Goal: Navigation & Orientation: Find specific page/section

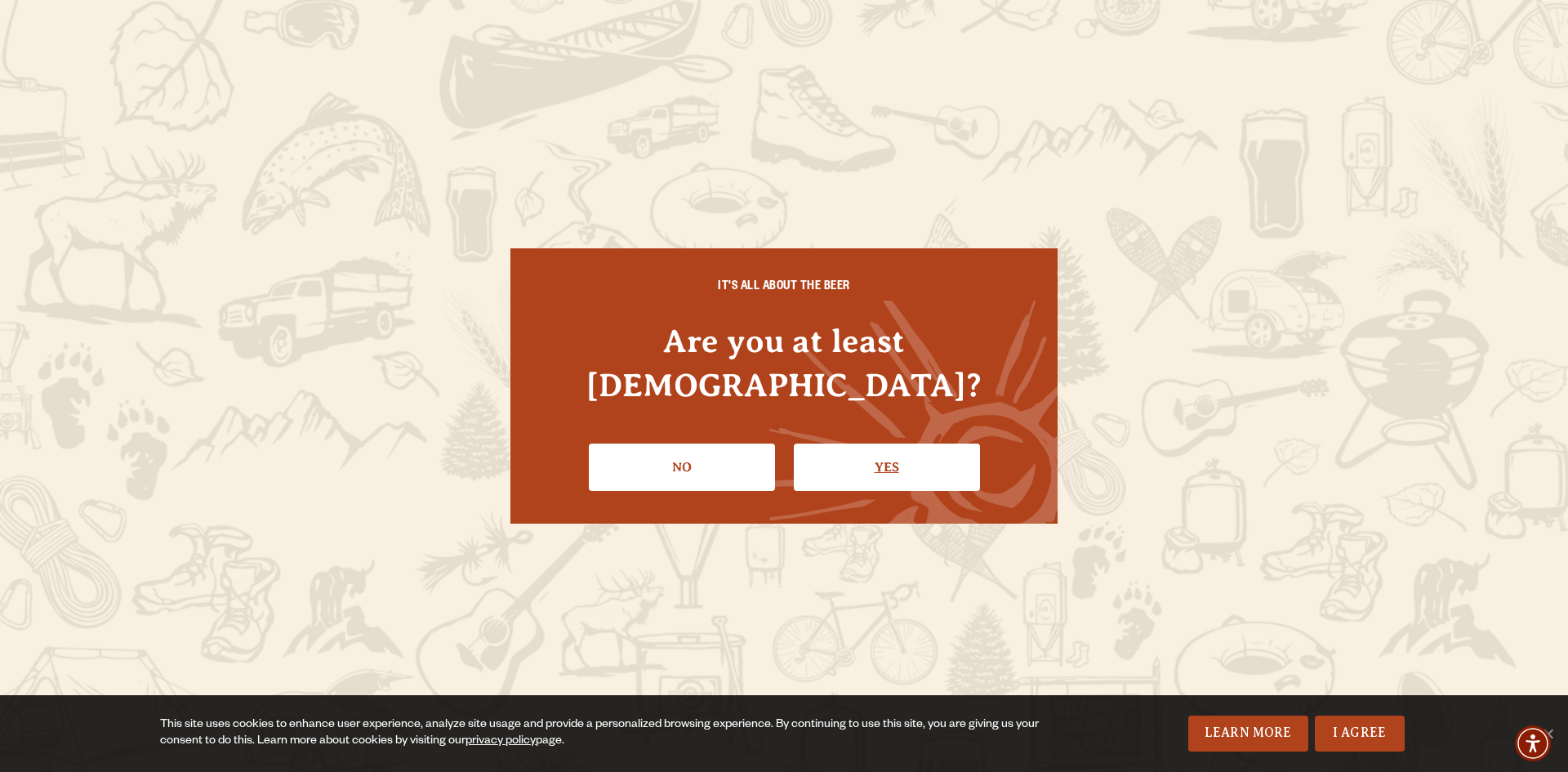
click at [879, 445] on link "Yes" at bounding box center [887, 467] width 186 height 47
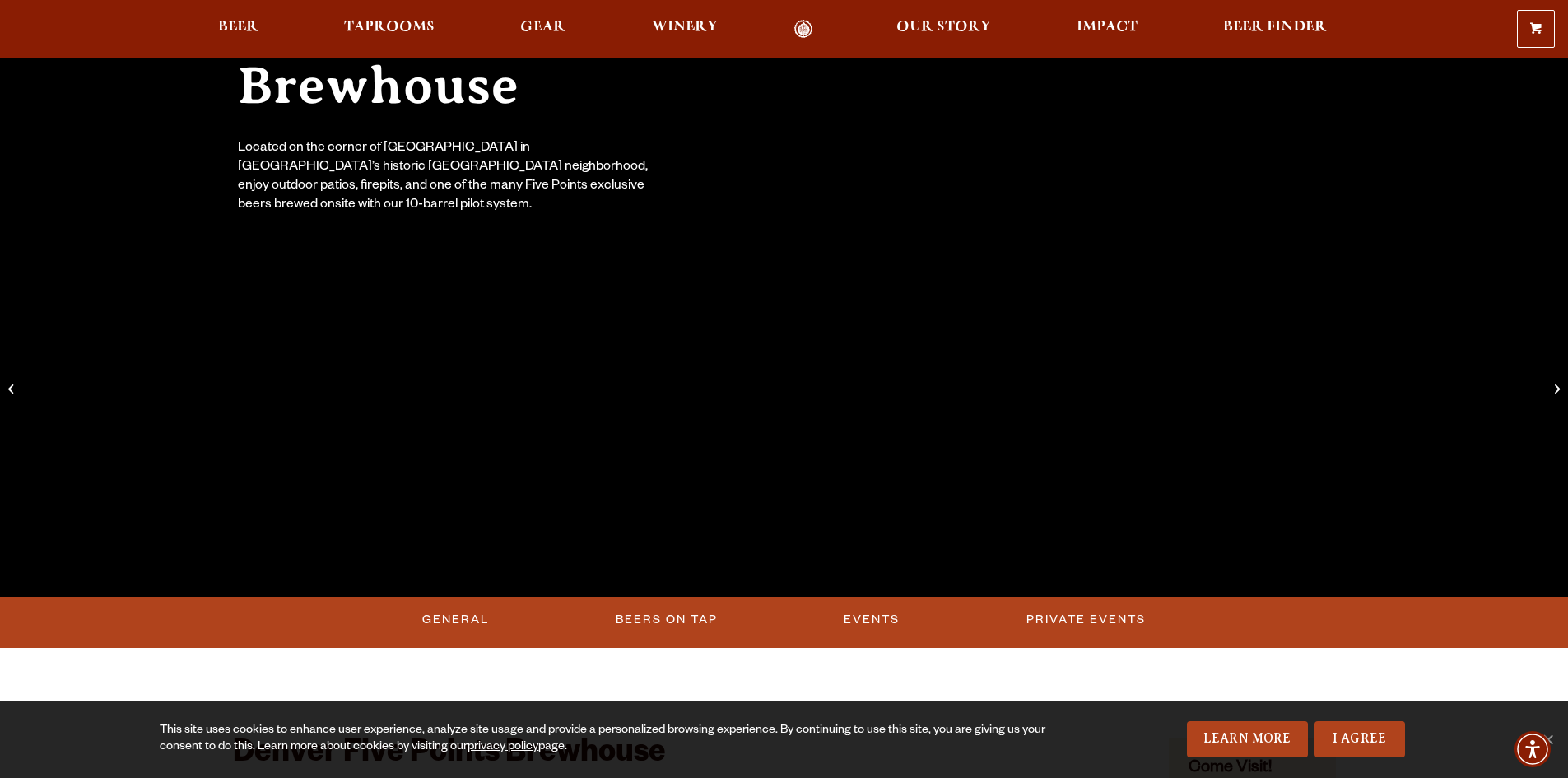
scroll to position [247, 0]
click at [1096, 619] on link "Private Events" at bounding box center [1086, 619] width 132 height 38
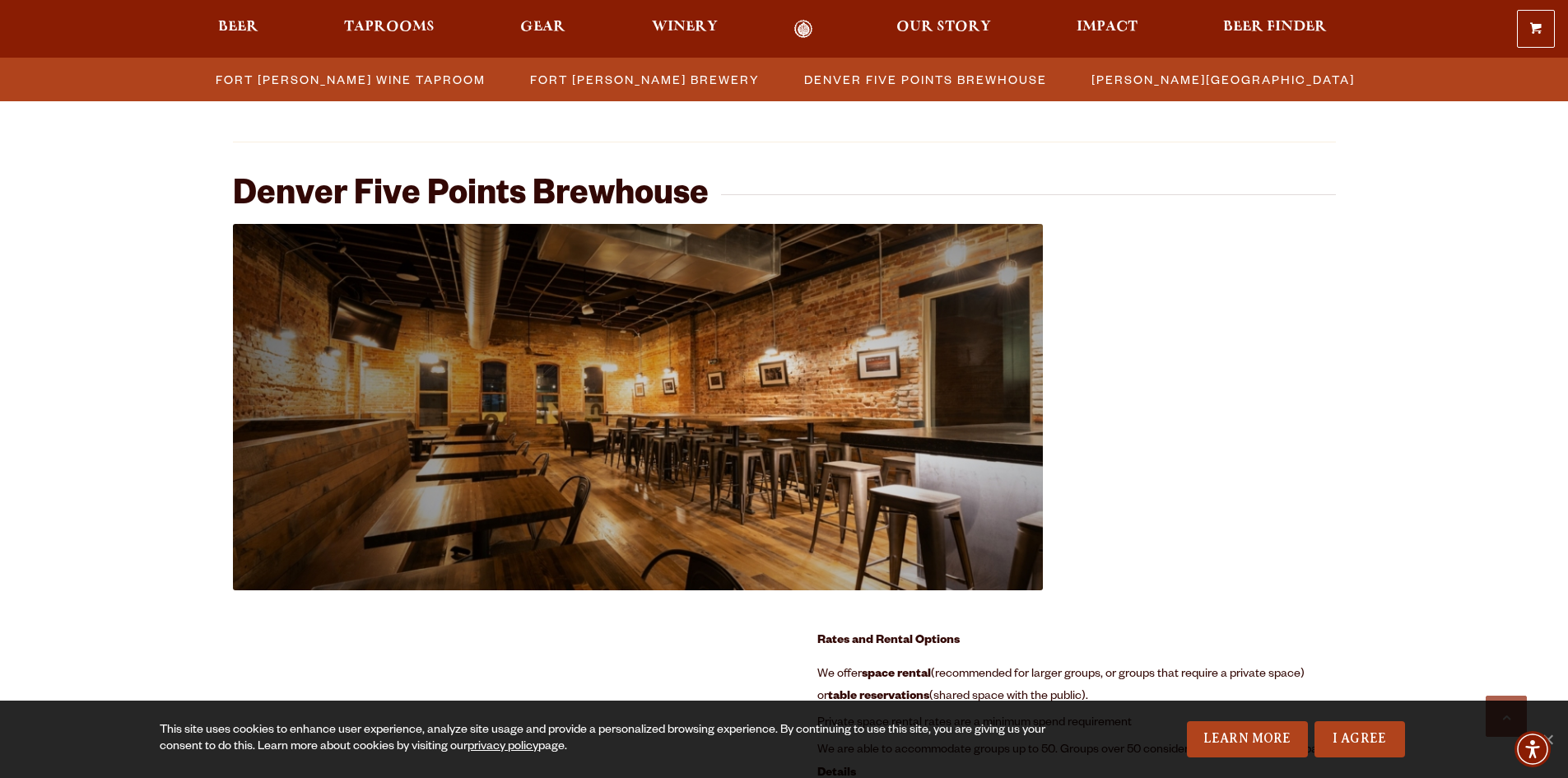
scroll to position [1655, 0]
click at [906, 81] on span "Denver Five Points Brewhouse" at bounding box center [926, 79] width 243 height 24
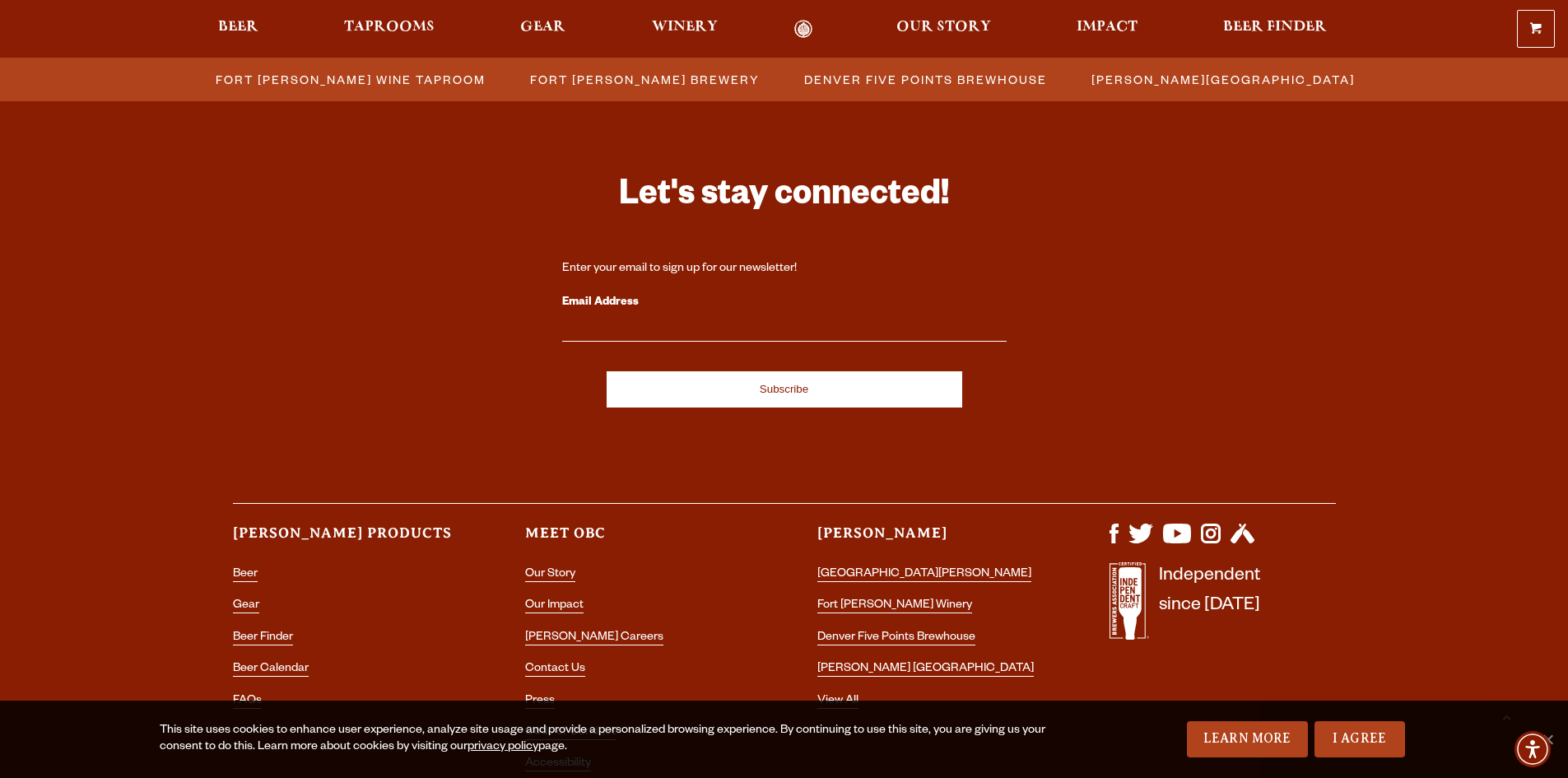
scroll to position [4802, 0]
click at [937, 631] on link "Denver Five Points Brewhouse" at bounding box center [896, 638] width 158 height 15
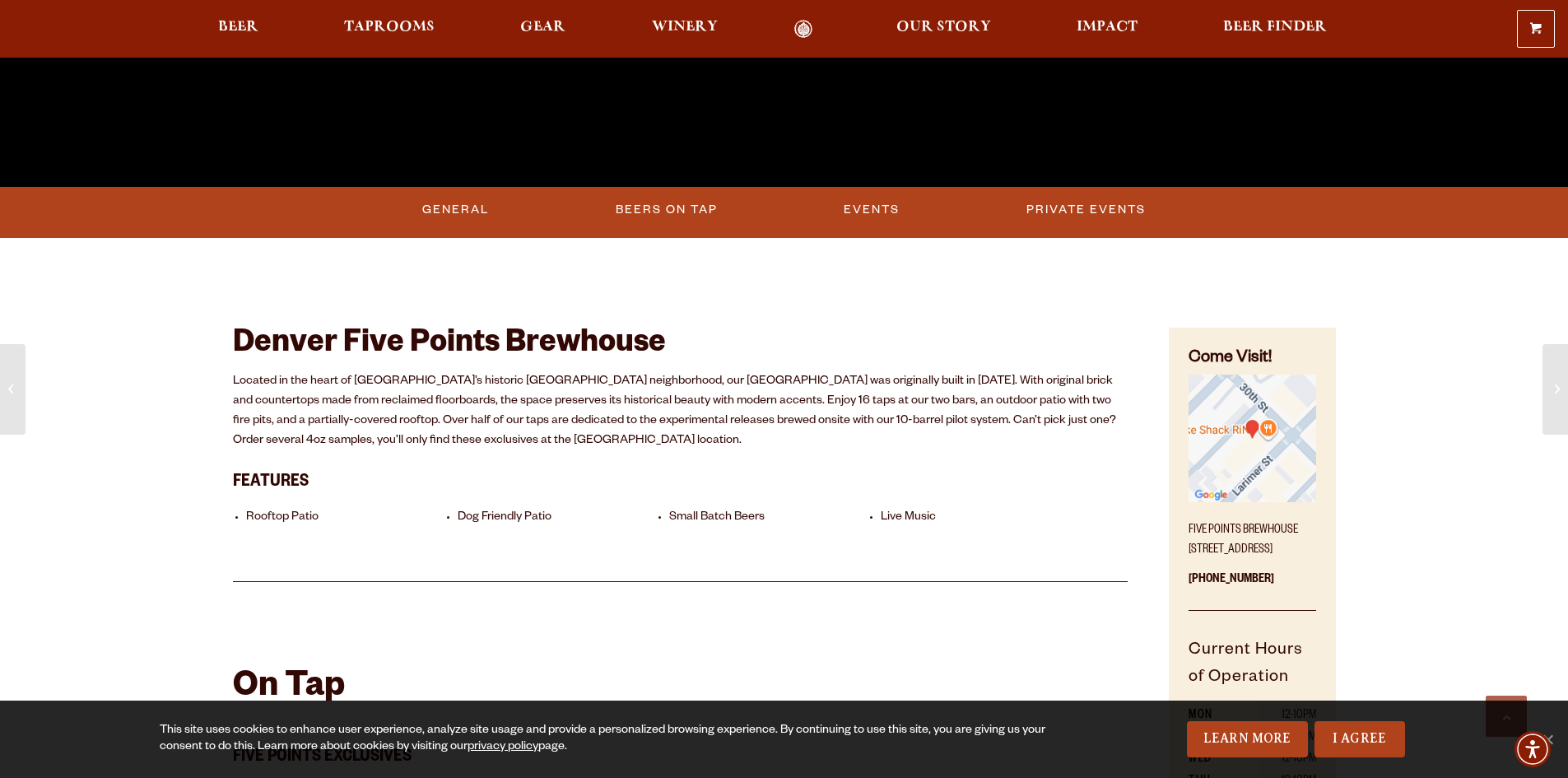
scroll to position [658, 0]
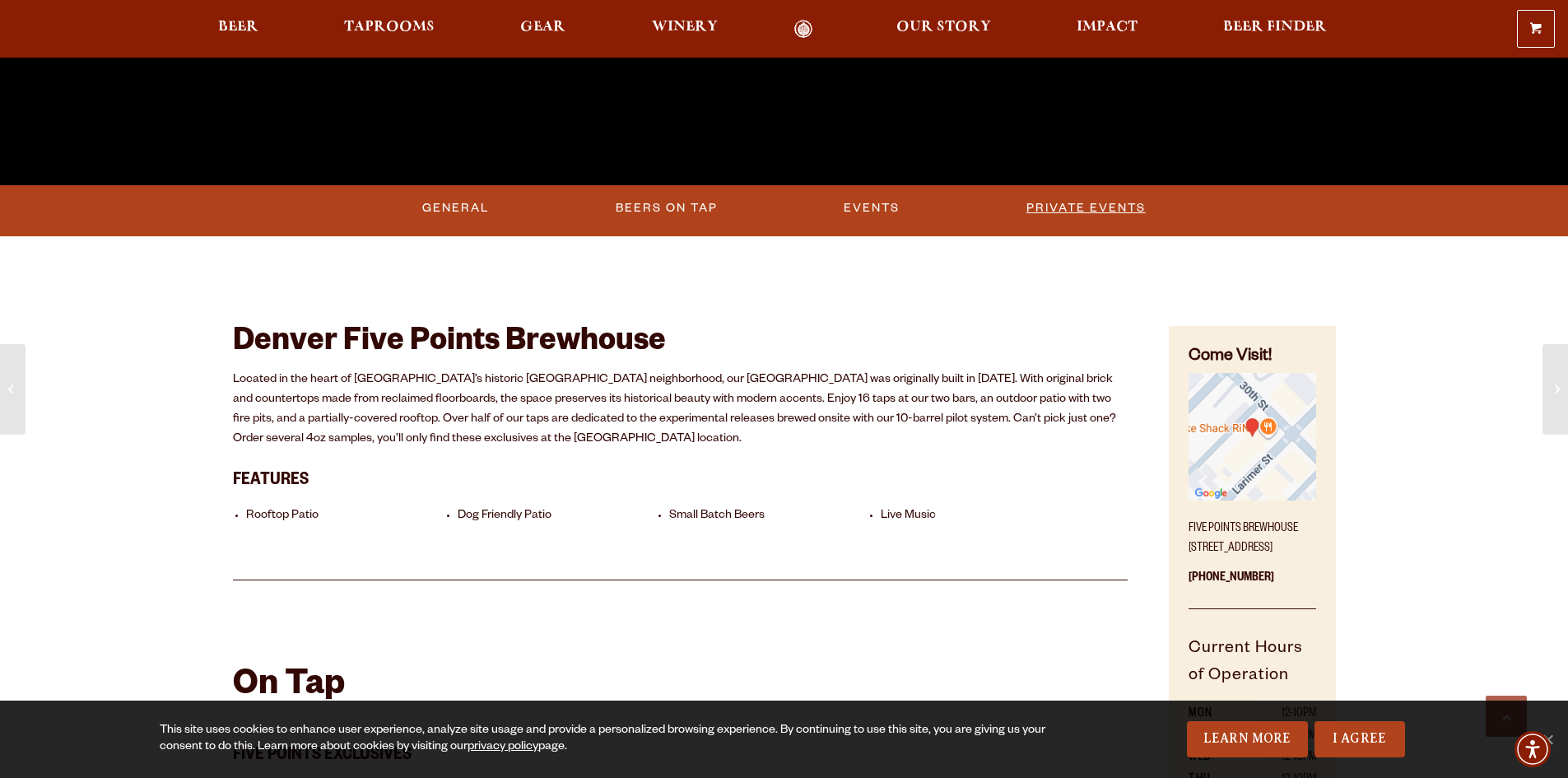
click at [1074, 202] on link "Private Events" at bounding box center [1086, 208] width 132 height 38
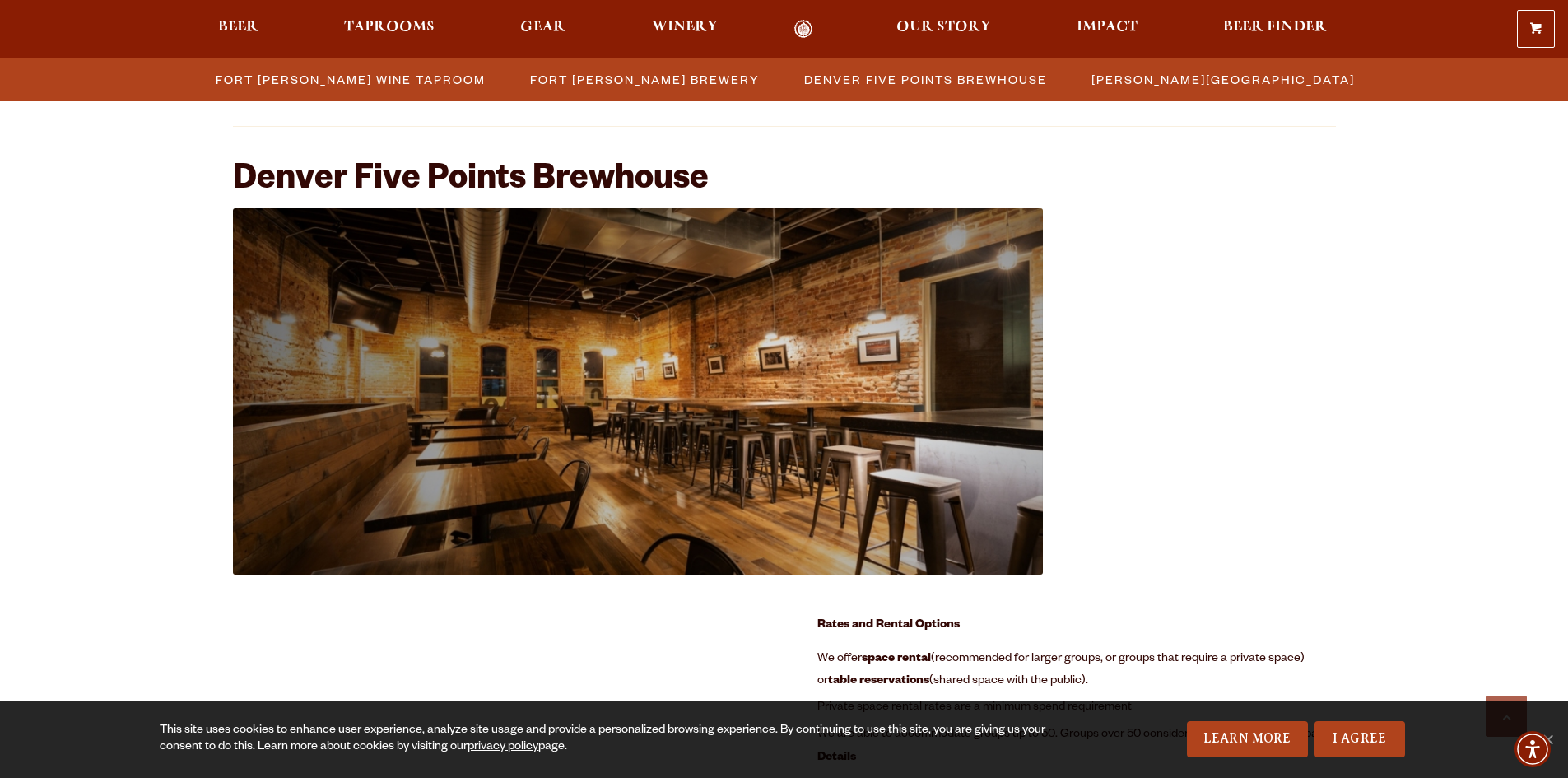
scroll to position [1673, 0]
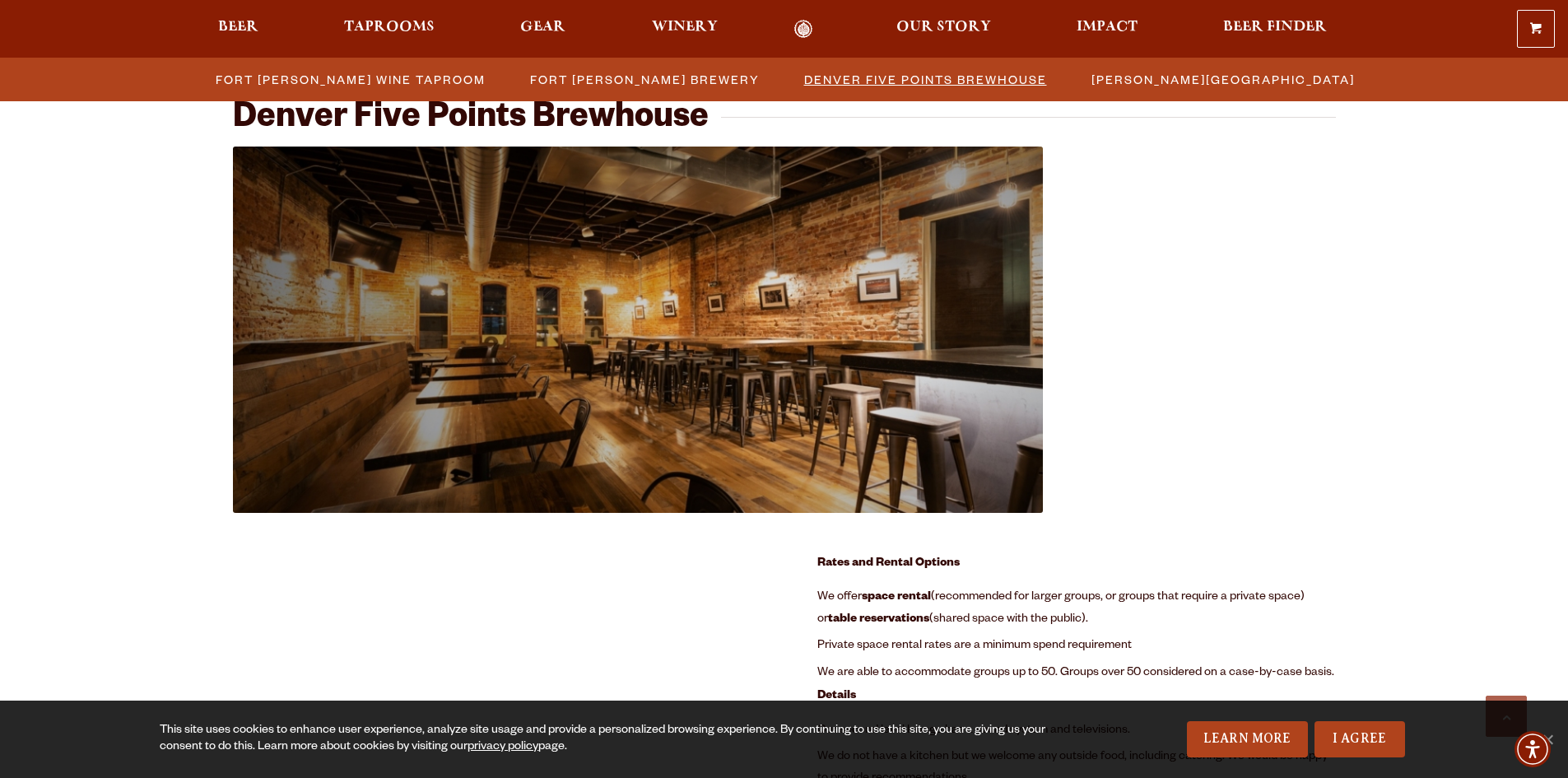
click at [979, 77] on span "Denver Five Points Brewhouse" at bounding box center [926, 79] width 243 height 24
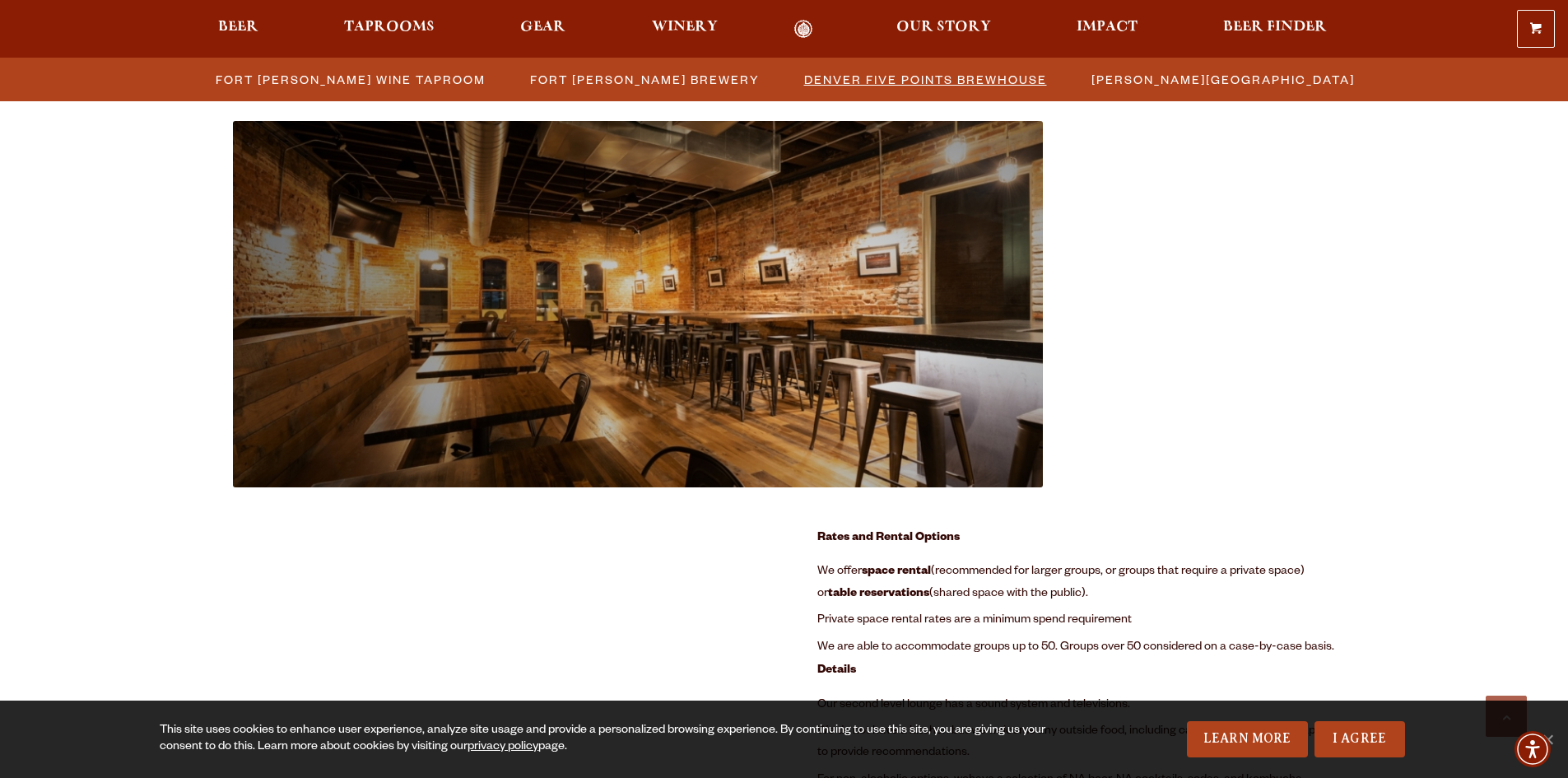
scroll to position [1760, 0]
click at [979, 76] on span "Denver Five Points Brewhouse" at bounding box center [926, 79] width 243 height 24
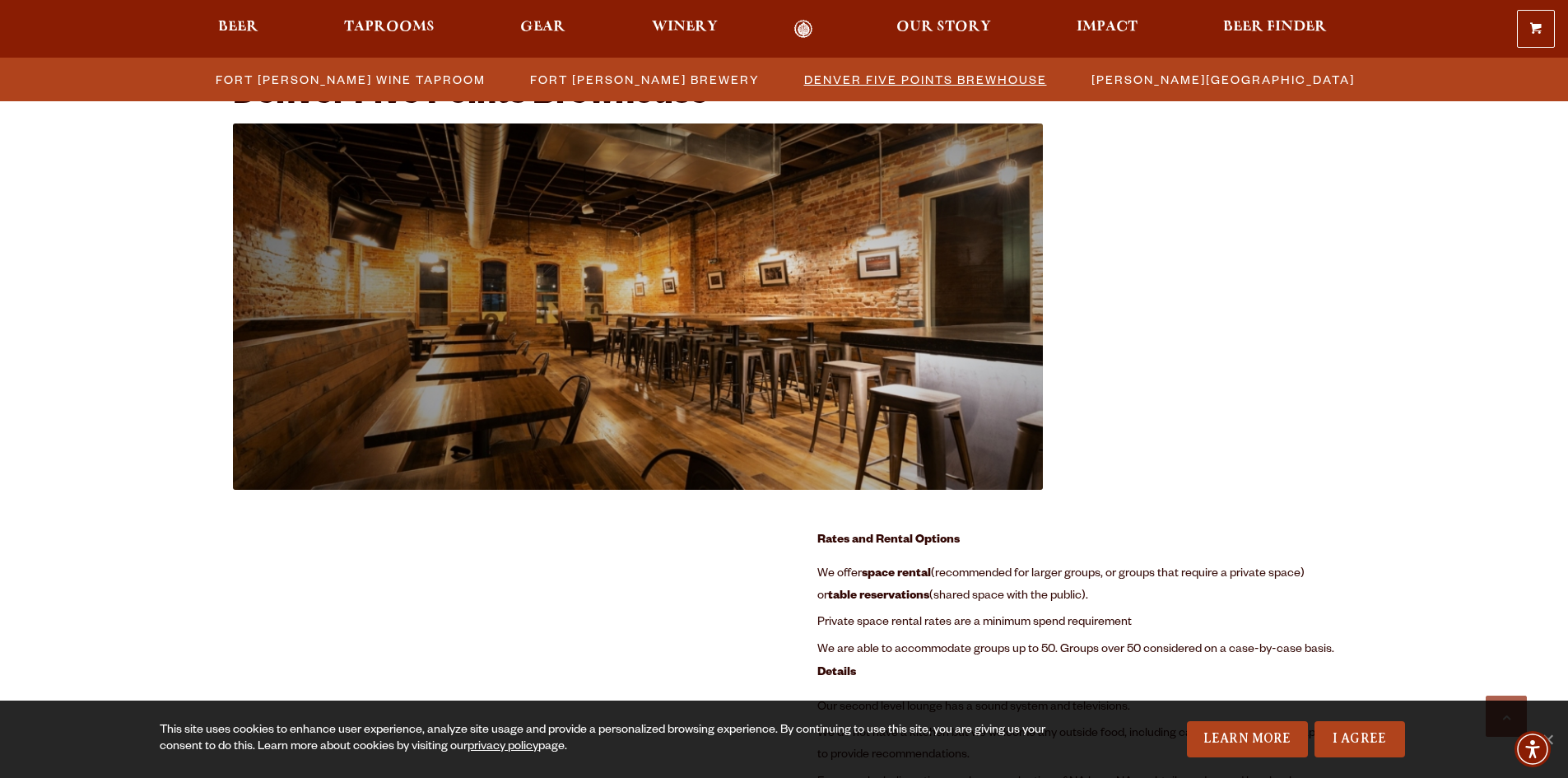
scroll to position [1756, 0]
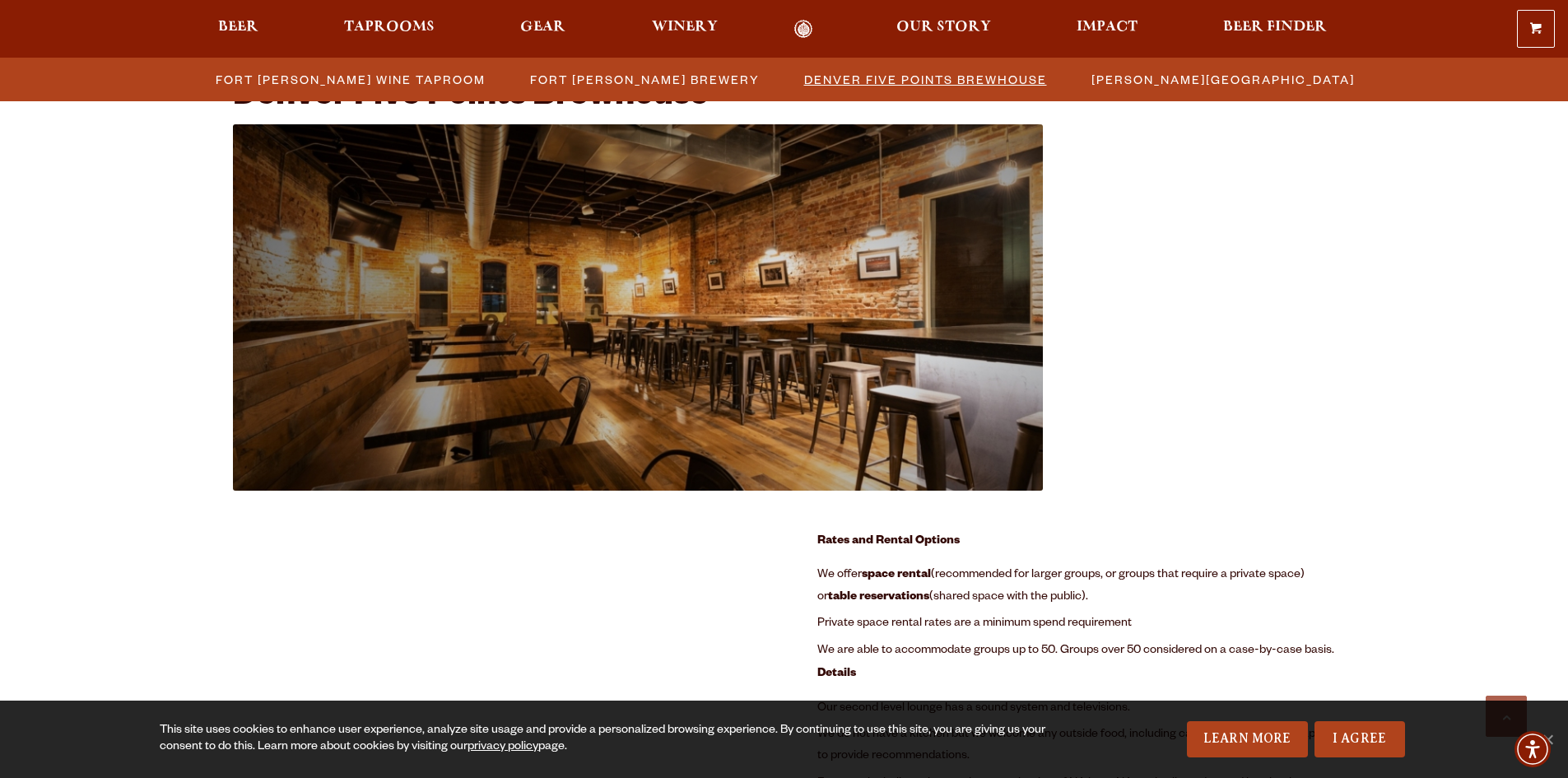
click at [844, 78] on span "Denver Five Points Brewhouse" at bounding box center [926, 79] width 243 height 24
click at [845, 78] on span "Denver Five Points Brewhouse" at bounding box center [926, 79] width 243 height 24
click at [390, 20] on span "Taprooms" at bounding box center [389, 27] width 91 height 13
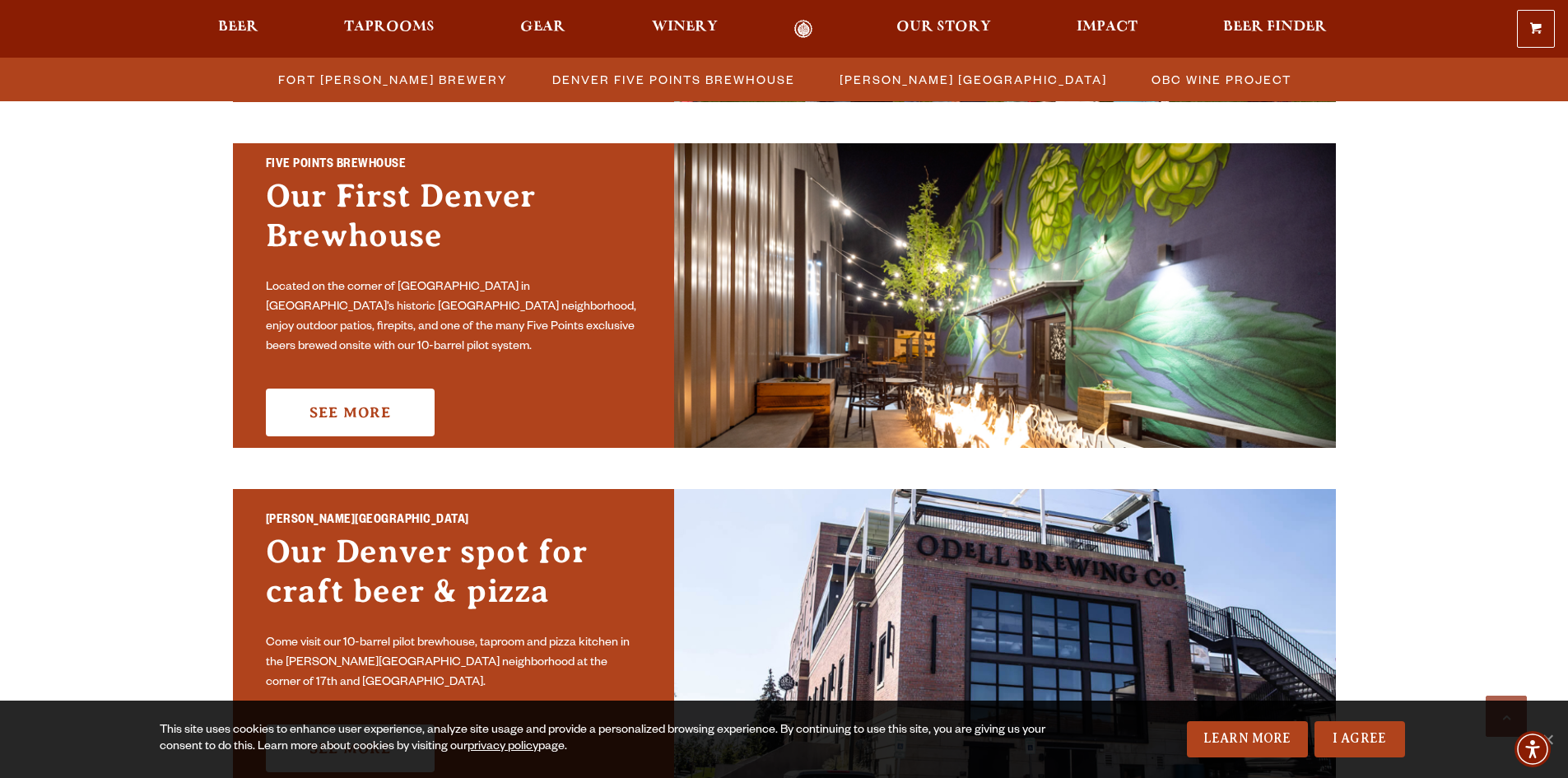
scroll to position [824, 0]
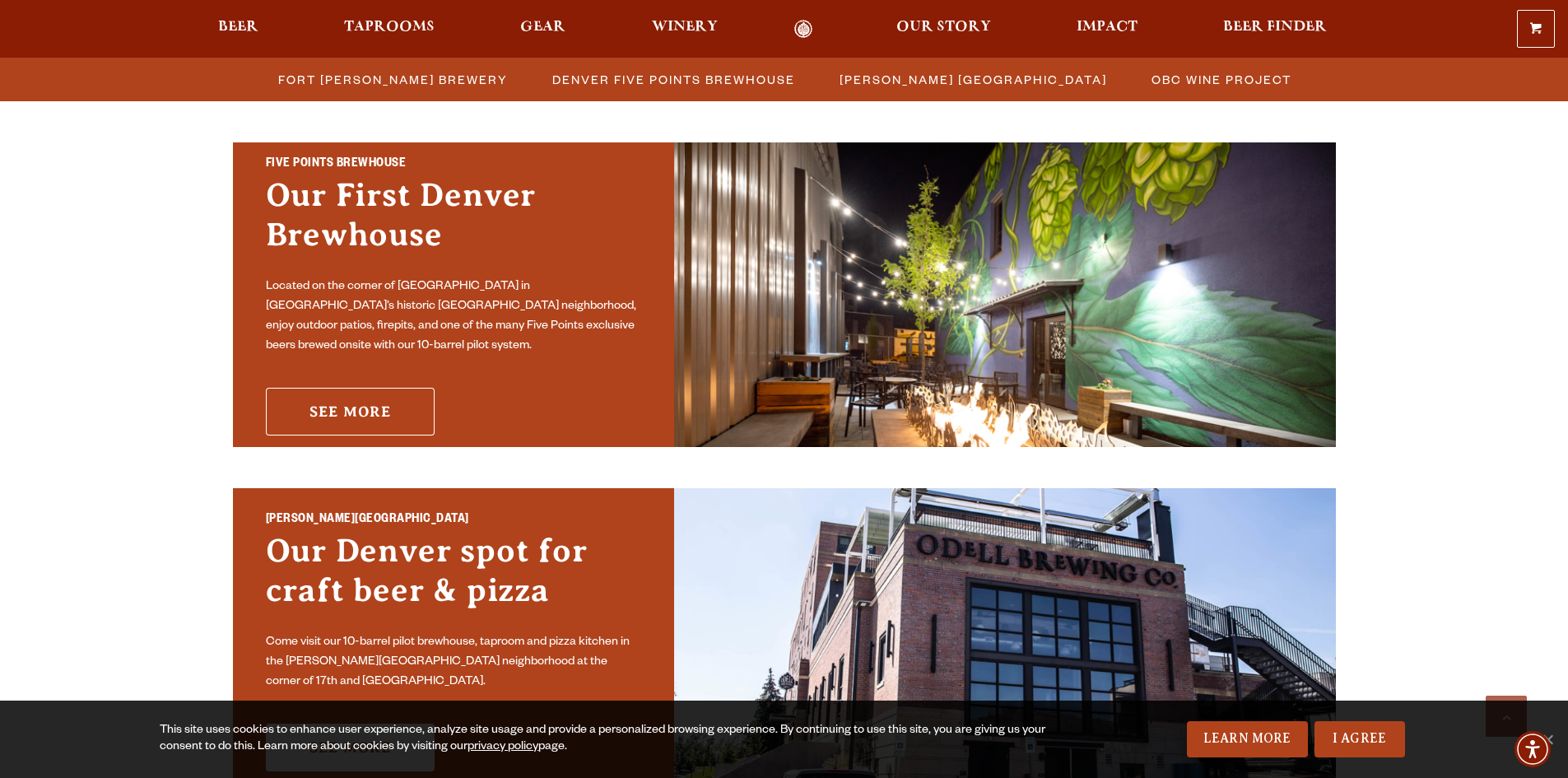
click at [382, 407] on link "See More" at bounding box center [350, 412] width 169 height 48
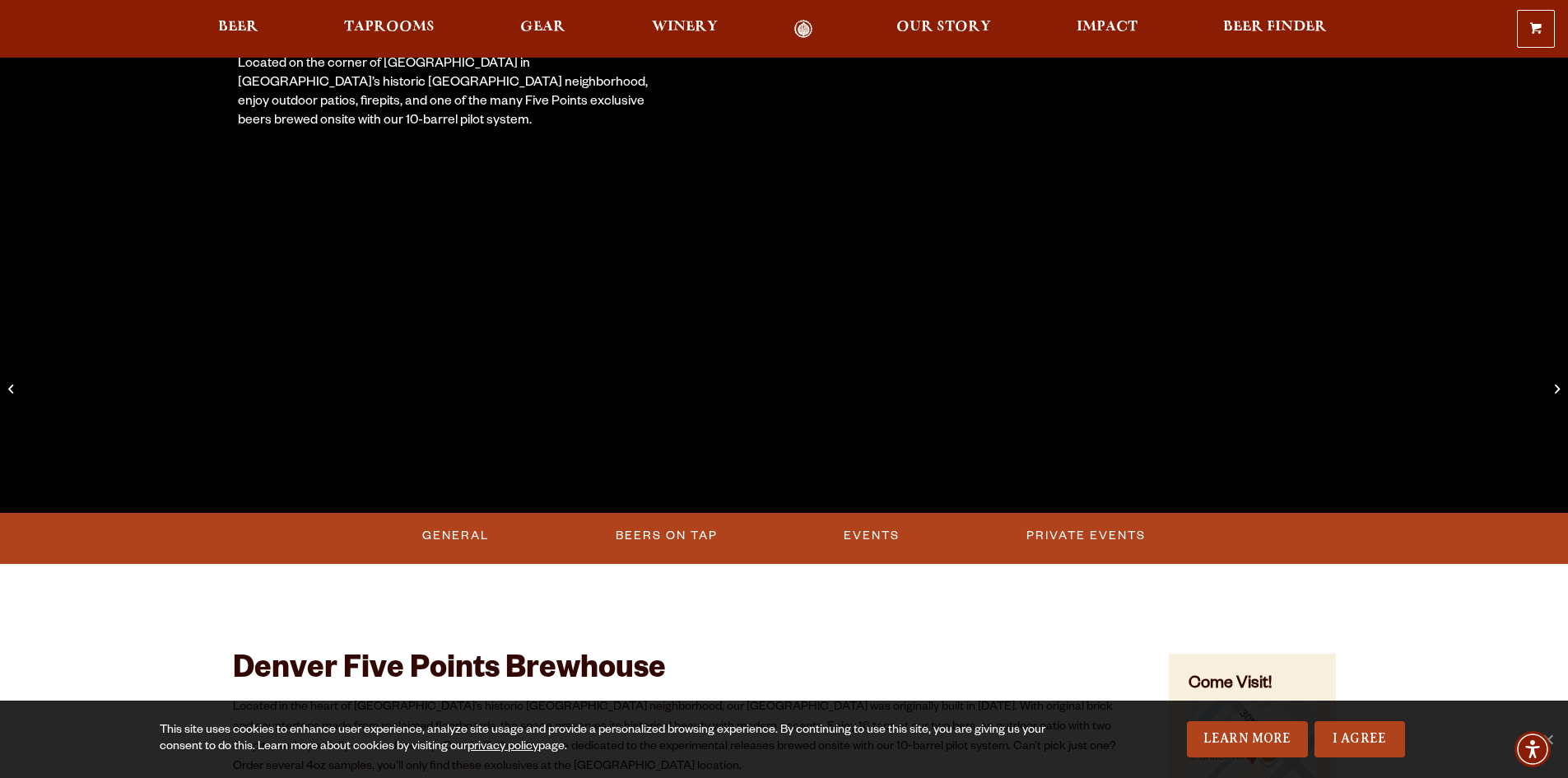
scroll to position [329, 0]
click at [442, 530] on link "General" at bounding box center [455, 536] width 80 height 38
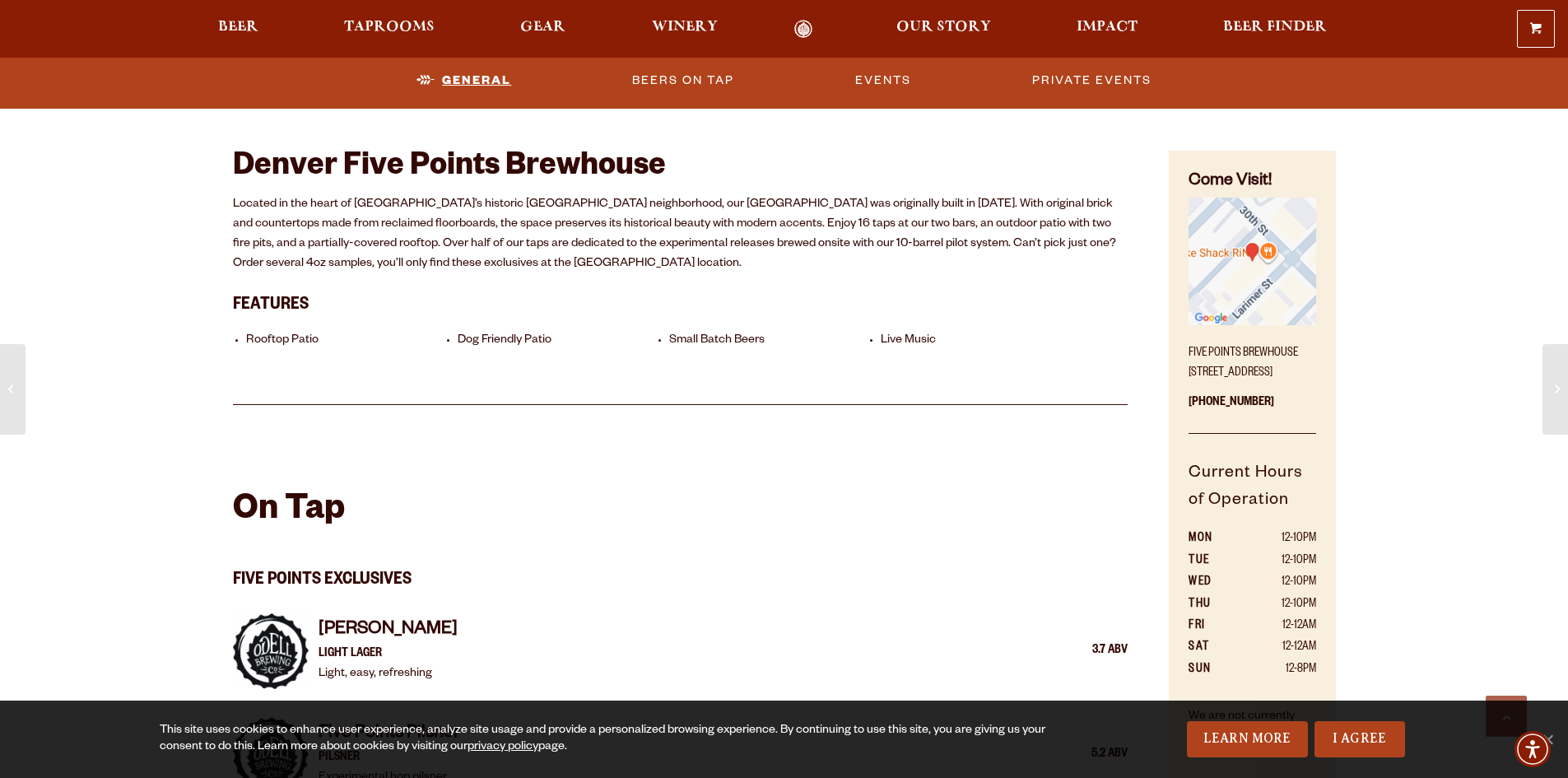
scroll to position [840, 0]
